Goal: Task Accomplishment & Management: Use online tool/utility

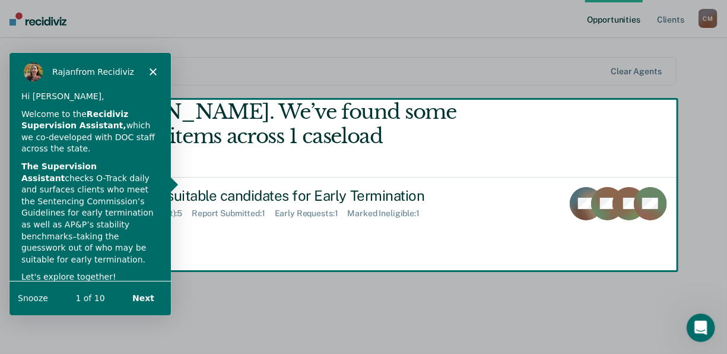
click at [138, 303] on button "Next" at bounding box center [143, 297] width 46 height 24
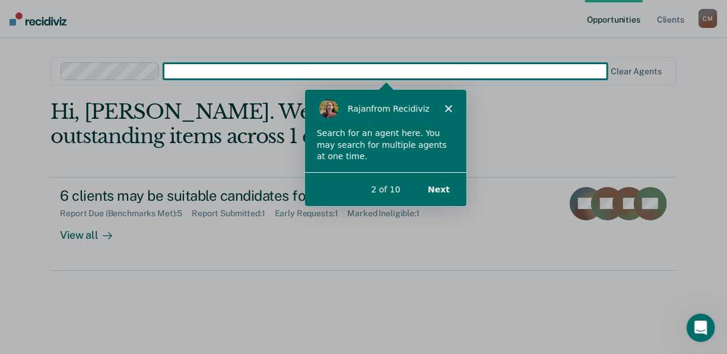
click at [445, 189] on button "Next" at bounding box center [438, 188] width 46 height 24
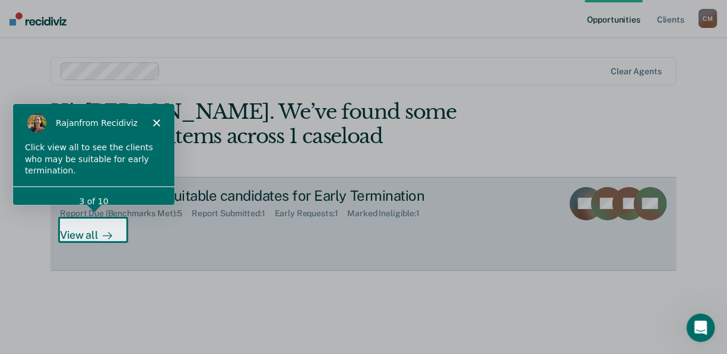
click at [103, 222] on div "View all" at bounding box center [93, 229] width 66 height 23
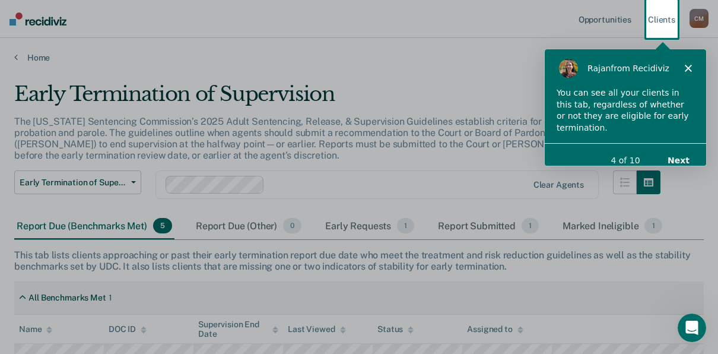
click at [664, 147] on button "Next" at bounding box center [677, 159] width 46 height 24
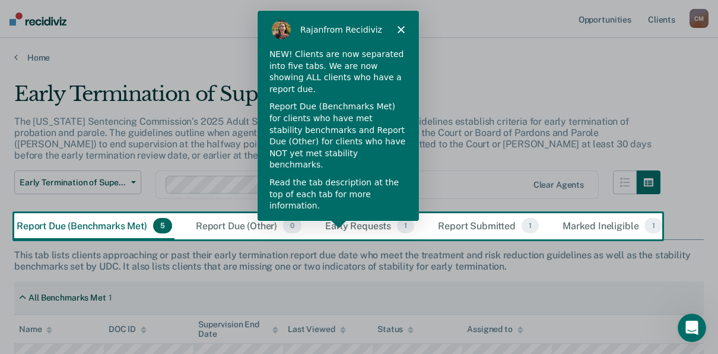
click at [390, 226] on button "Next" at bounding box center [391, 238] width 46 height 24
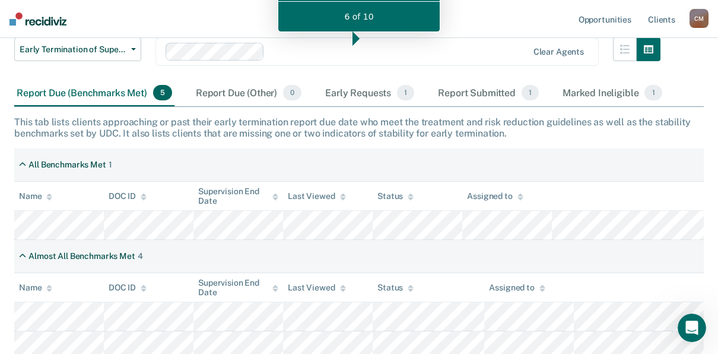
scroll to position [171, 0]
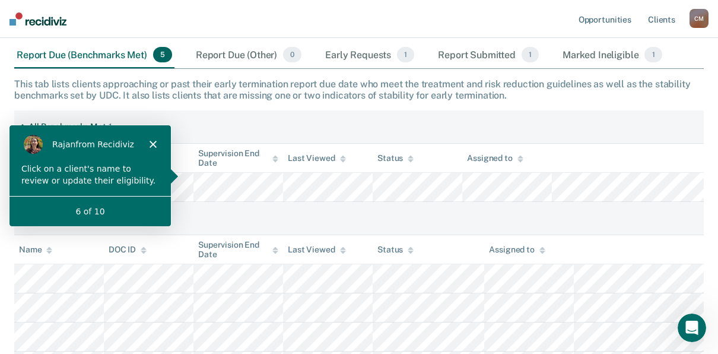
click at [152, 137] on div "[PERSON_NAME] from Recidiviz" at bounding box center [89, 143] width 161 height 38
click at [152, 142] on polygon "Close" at bounding box center [152, 142] width 7 height 7
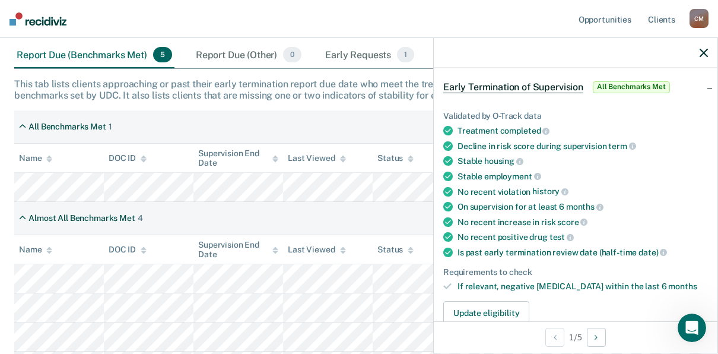
scroll to position [59, 0]
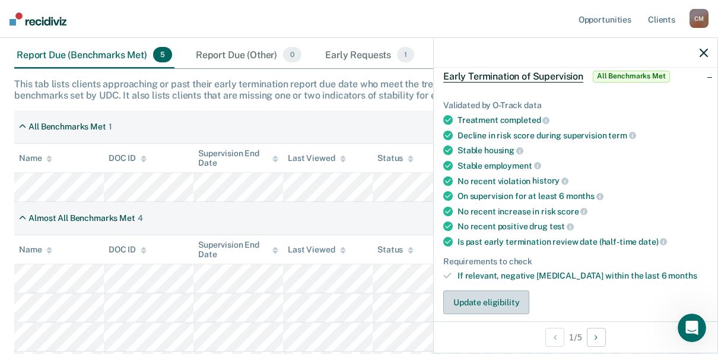
click at [490, 292] on button "Update eligibility" at bounding box center [486, 302] width 86 height 24
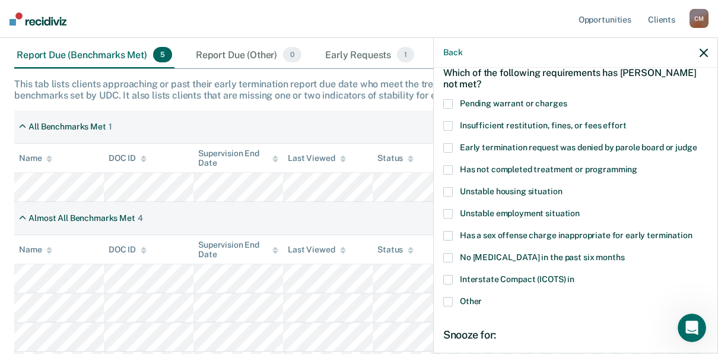
click at [444, 169] on span at bounding box center [447, 169] width 9 height 9
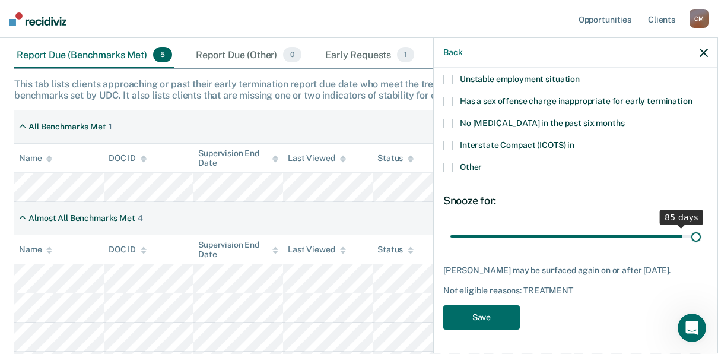
drag, startPoint x: 528, startPoint y: 227, endPoint x: 695, endPoint y: 231, distance: 167.4
type input "90"
click at [695, 231] on input "range" at bounding box center [575, 235] width 250 height 21
click at [488, 317] on button "Save" at bounding box center [481, 317] width 77 height 24
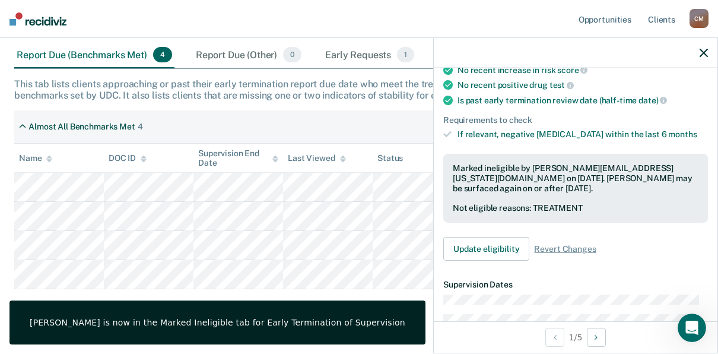
click at [707, 45] on div at bounding box center [576, 53] width 284 height 30
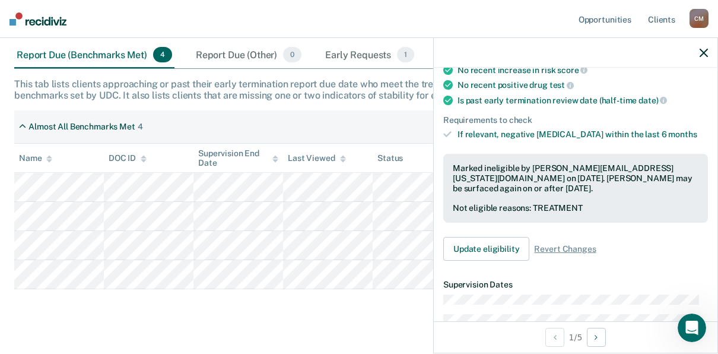
click at [707, 53] on icon "button" at bounding box center [704, 53] width 8 height 8
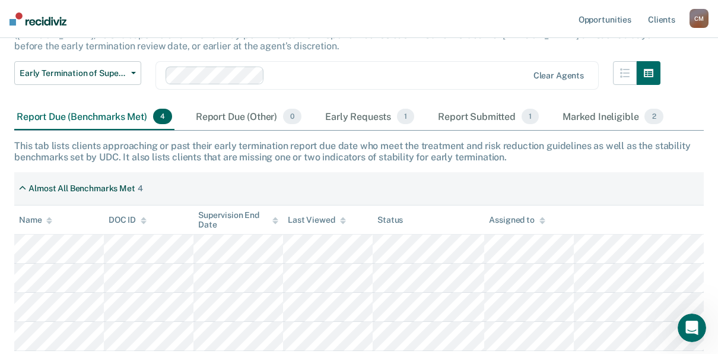
scroll to position [0, 0]
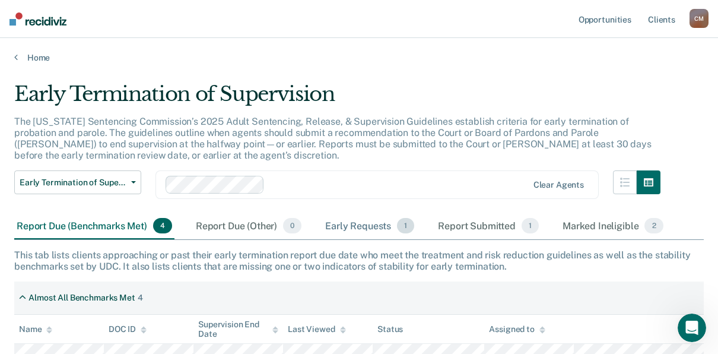
click at [363, 226] on div "Early Requests 1" at bounding box center [370, 226] width 94 height 26
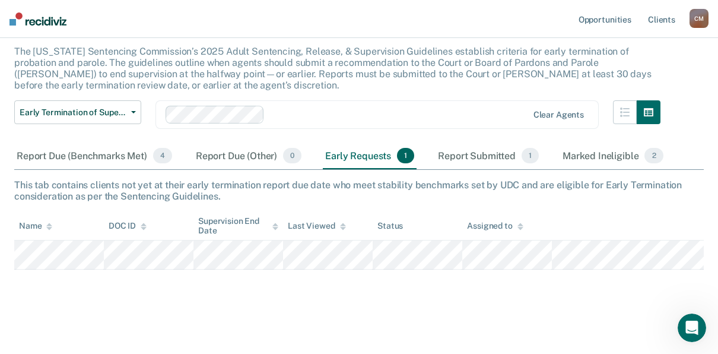
scroll to position [71, 0]
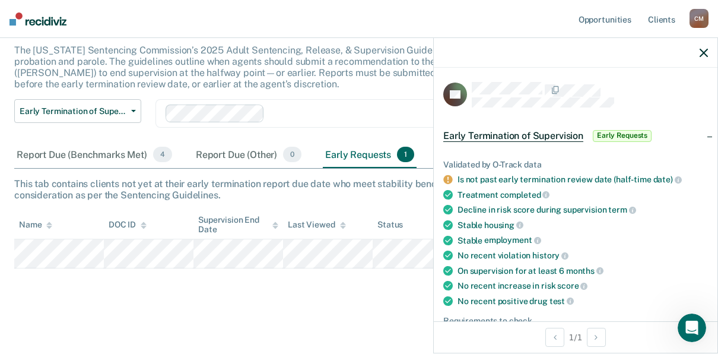
click at [373, 205] on div "Early Termination of Supervision The [US_STATE] Sentencing Commission’s 2025 Ad…" at bounding box center [358, 138] width 689 height 254
click at [702, 53] on icon "button" at bounding box center [704, 53] width 8 height 8
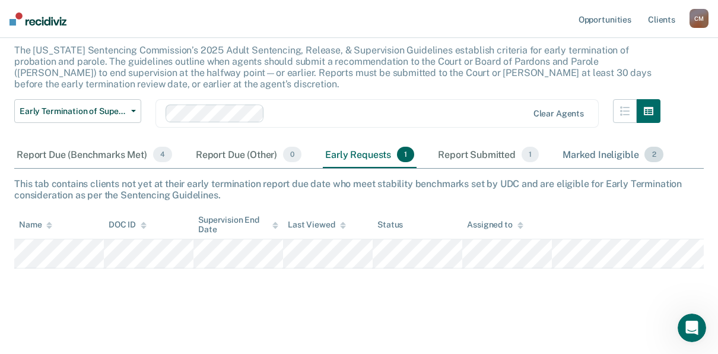
click at [583, 154] on div "Marked Ineligible 2" at bounding box center [613, 155] width 106 height 26
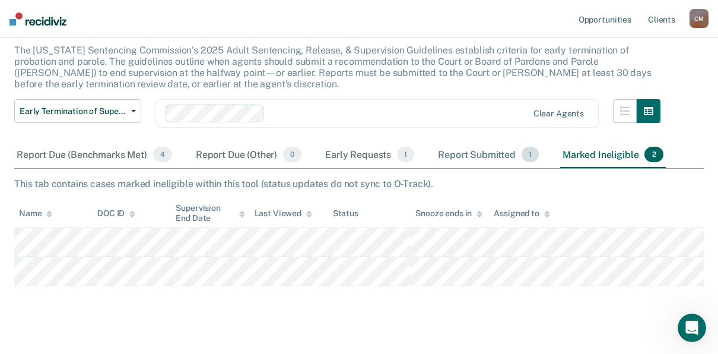
click at [481, 158] on div "Report Submitted 1" at bounding box center [488, 155] width 106 height 26
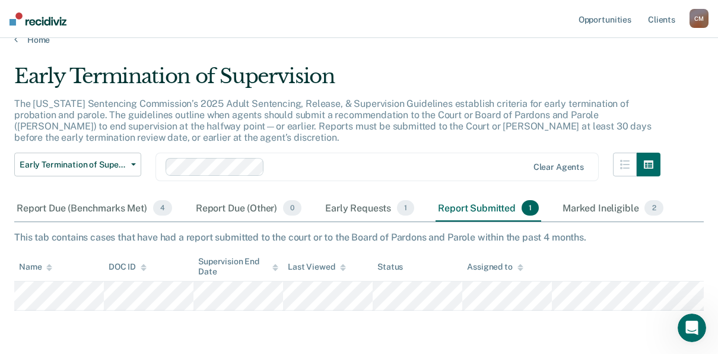
scroll to position [0, 0]
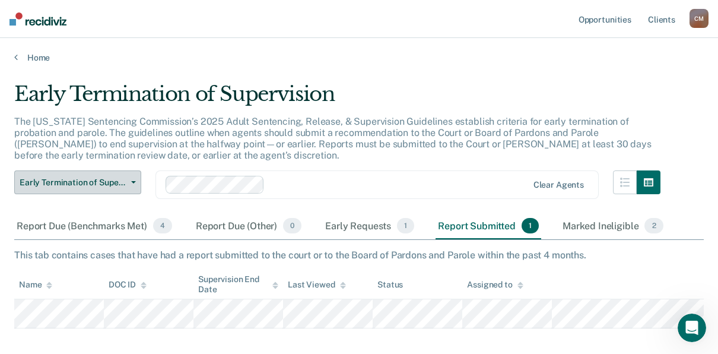
click at [129, 181] on button "Early Termination of Supervision" at bounding box center [77, 182] width 127 height 24
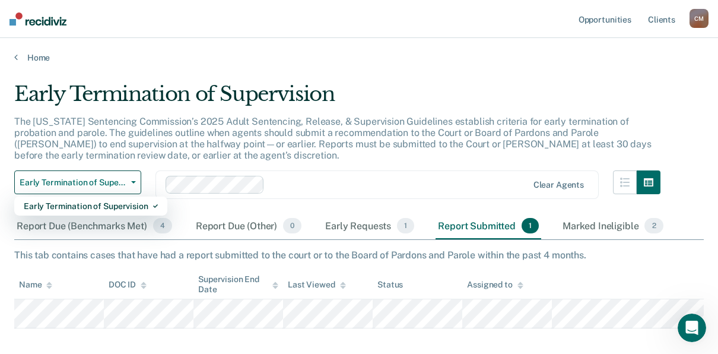
drag, startPoint x: 395, startPoint y: 167, endPoint x: 404, endPoint y: 164, distance: 10.1
click at [396, 167] on div "The [US_STATE] Sentencing Commission’s 2025 Adult Sentencing, Release, & Superv…" at bounding box center [337, 143] width 646 height 55
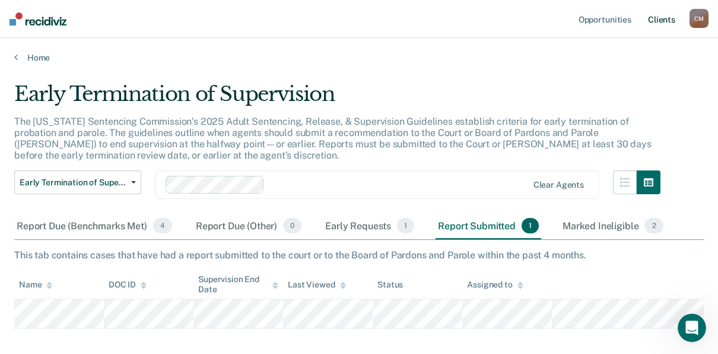
click at [670, 17] on link "Client s" at bounding box center [662, 19] width 32 height 38
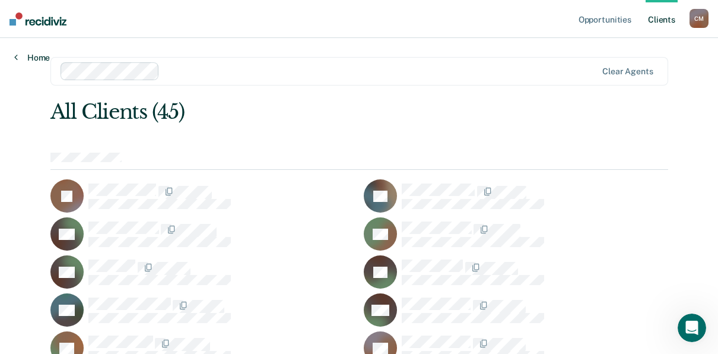
click at [36, 58] on link "Home" at bounding box center [32, 57] width 36 height 11
